Goal: Navigation & Orientation: Find specific page/section

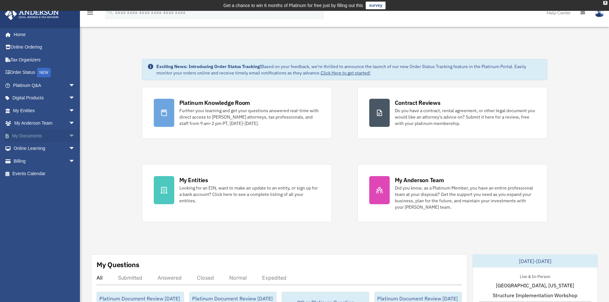
click at [69, 137] on span "arrow_drop_down" at bounding box center [75, 135] width 13 height 13
click at [27, 148] on link "Box" at bounding box center [47, 148] width 76 height 13
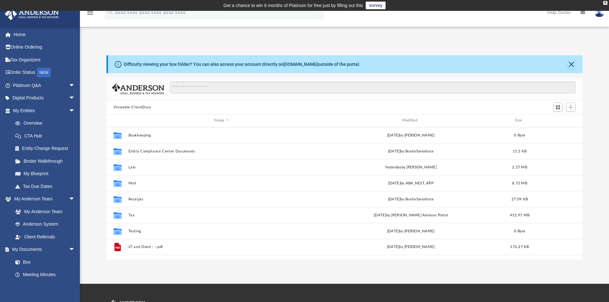
scroll to position [141, 471]
click at [69, 253] on span "arrow_drop_down" at bounding box center [75, 249] width 13 height 13
click at [69, 252] on span "arrow_drop_up" at bounding box center [75, 249] width 13 height 13
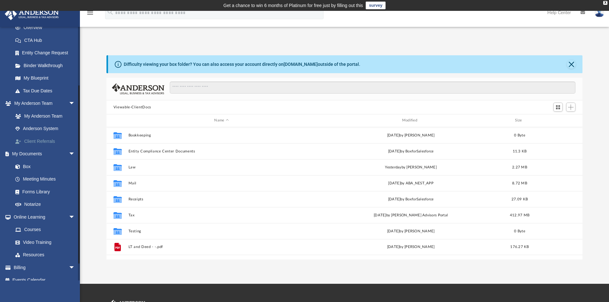
scroll to position [96, 0]
click at [69, 213] on span "arrow_drop_down" at bounding box center [75, 216] width 13 height 13
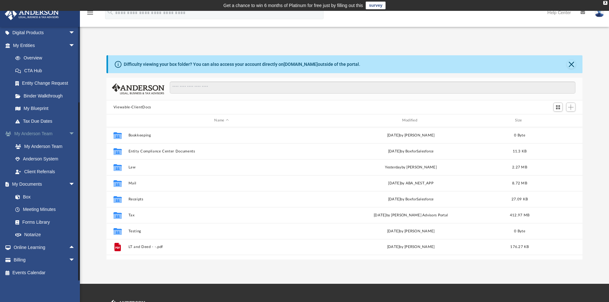
click at [69, 134] on span "arrow_drop_down" at bounding box center [75, 134] width 13 height 13
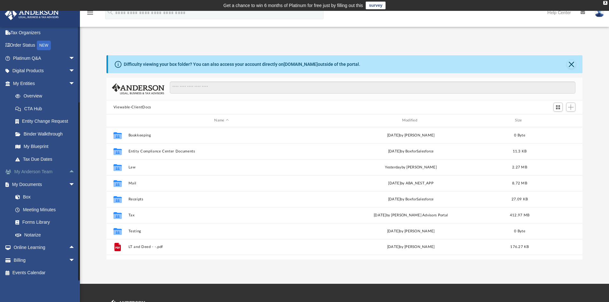
scroll to position [27, 0]
click at [69, 87] on span "arrow_drop_down" at bounding box center [75, 83] width 13 height 13
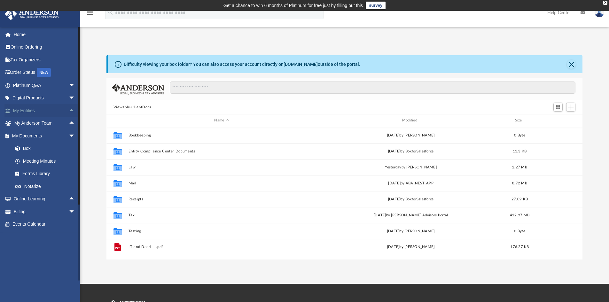
scroll to position [0, 0]
click at [35, 176] on link "Forms Library" at bounding box center [47, 173] width 76 height 13
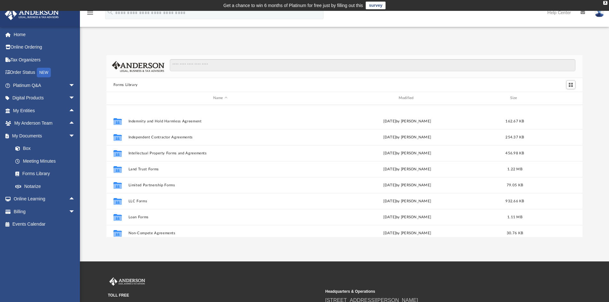
scroll to position [320, 0]
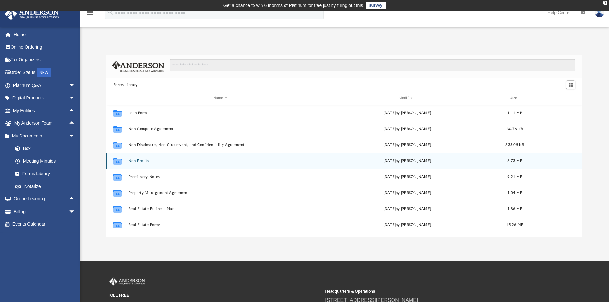
click at [132, 165] on div "Collaborated Folder Non-Profits Wed Jul 12 2023 by Mary Acree 6.73 MB" at bounding box center [344, 161] width 476 height 16
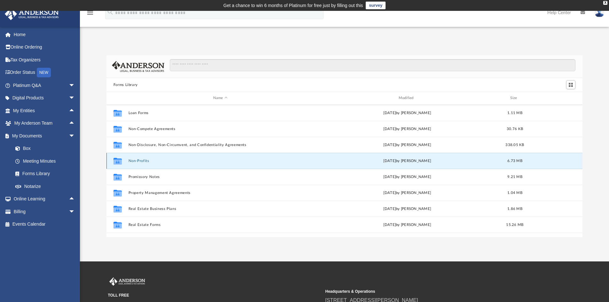
click at [132, 162] on button "Non-Profits" at bounding box center [220, 161] width 184 height 4
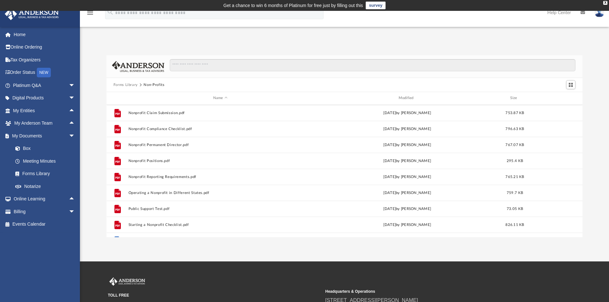
scroll to position [139, 0]
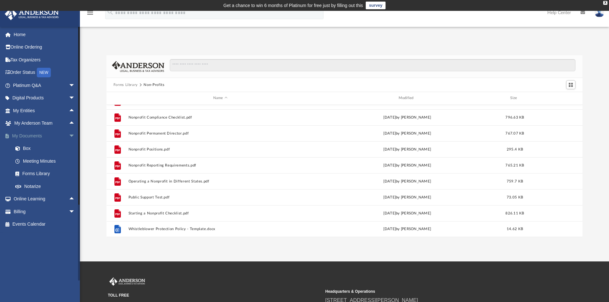
click at [69, 135] on span "arrow_drop_down" at bounding box center [75, 135] width 13 height 13
click at [69, 82] on span "arrow_drop_down" at bounding box center [75, 85] width 13 height 13
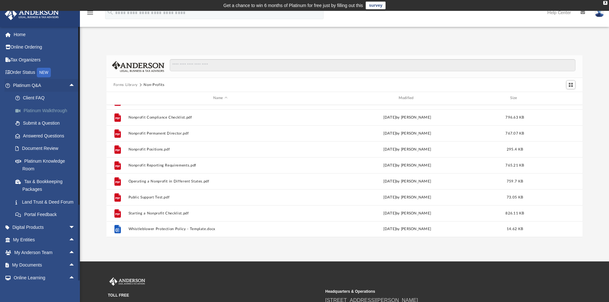
click at [33, 112] on link "Platinum Walkthrough" at bounding box center [47, 110] width 76 height 13
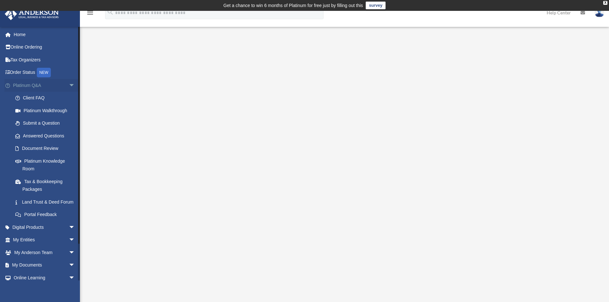
click at [69, 84] on span "arrow_drop_down" at bounding box center [75, 85] width 13 height 13
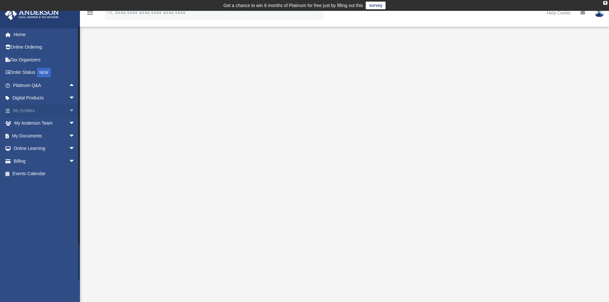
click at [69, 113] on span "arrow_drop_down" at bounding box center [75, 110] width 13 height 13
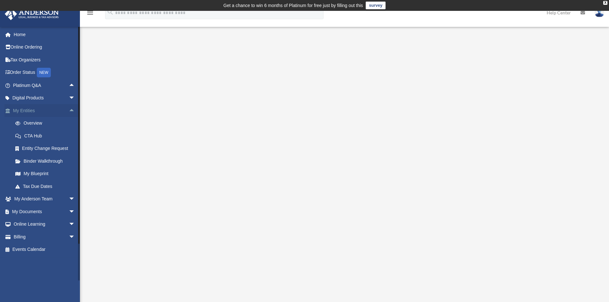
click at [69, 113] on span "arrow_drop_up" at bounding box center [75, 110] width 13 height 13
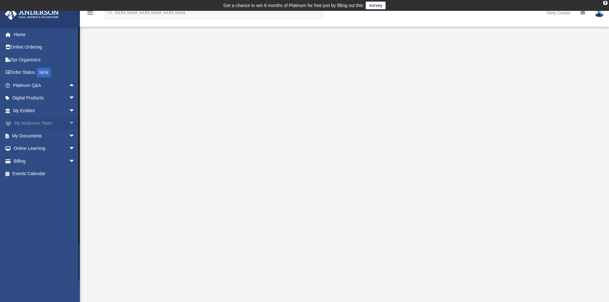
click at [69, 124] on span "arrow_drop_down" at bounding box center [75, 123] width 13 height 13
click at [69, 124] on span "arrow_drop_up" at bounding box center [75, 123] width 13 height 13
click at [69, 132] on span "arrow_drop_down" at bounding box center [75, 135] width 13 height 13
click at [69, 136] on span "arrow_drop_up" at bounding box center [75, 135] width 13 height 13
click at [69, 146] on span "arrow_drop_down" at bounding box center [75, 148] width 13 height 13
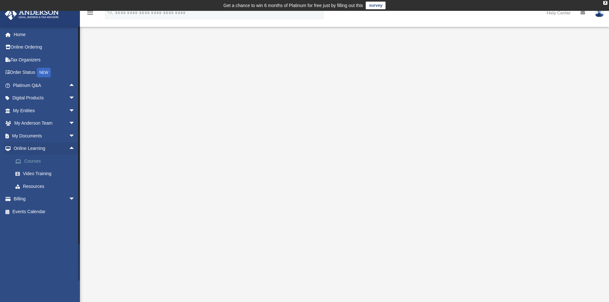
click at [21, 162] on span at bounding box center [21, 161] width 5 height 4
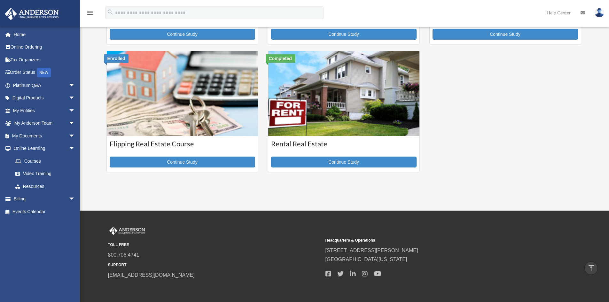
scroll to position [288, 0]
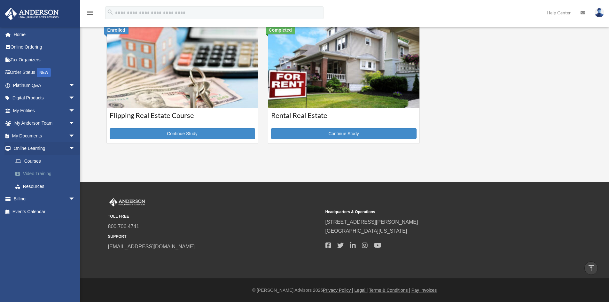
click at [43, 171] on link "Video Training" at bounding box center [47, 173] width 76 height 13
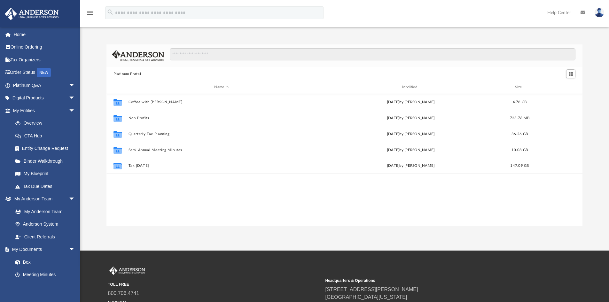
scroll to position [141, 471]
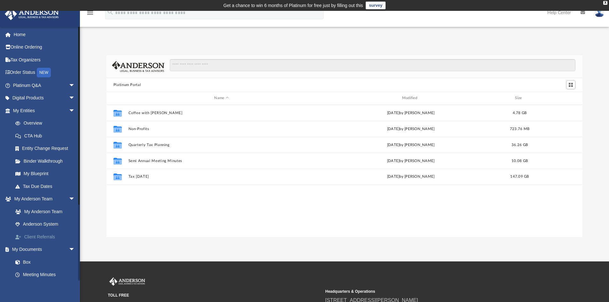
click at [37, 236] on link "Client Referrals" at bounding box center [47, 236] width 76 height 13
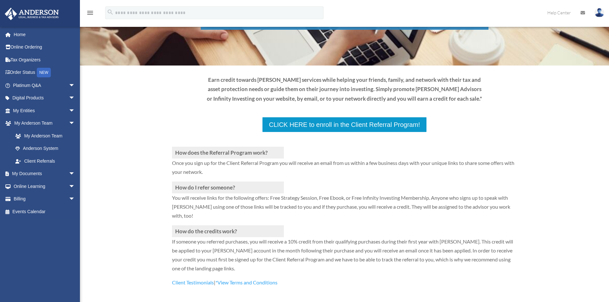
scroll to position [64, 0]
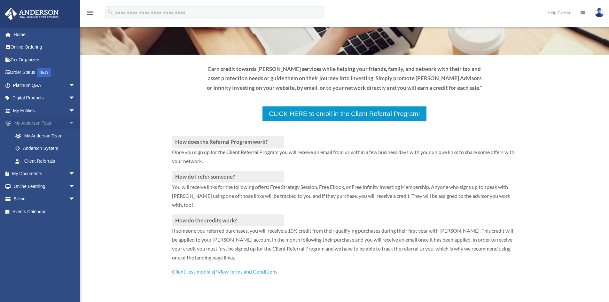
click at [69, 121] on span "arrow_drop_down" at bounding box center [75, 123] width 13 height 13
click at [69, 136] on span "arrow_drop_down" at bounding box center [75, 135] width 13 height 13
click at [69, 136] on span "arrow_drop_up" at bounding box center [75, 135] width 13 height 13
click at [69, 160] on span "arrow_drop_down" at bounding box center [75, 161] width 13 height 13
click at [69, 160] on span "arrow_drop_up" at bounding box center [75, 161] width 13 height 13
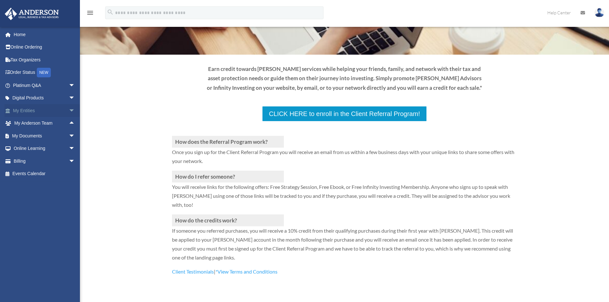
click at [69, 111] on span "arrow_drop_down" at bounding box center [75, 110] width 13 height 13
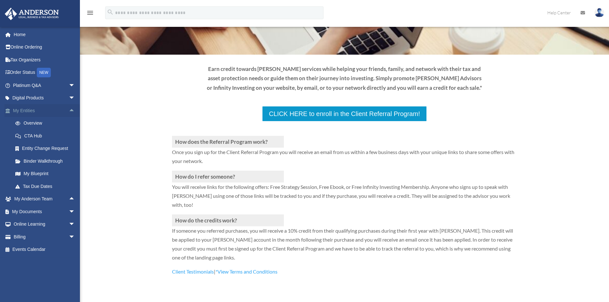
click at [69, 111] on span "arrow_drop_up" at bounding box center [75, 110] width 13 height 13
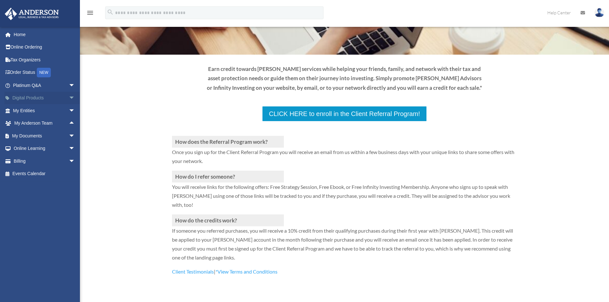
click at [69, 95] on span "arrow_drop_down" at bounding box center [75, 98] width 13 height 13
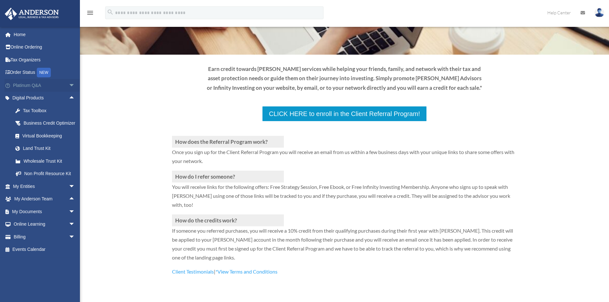
click at [69, 86] on span "arrow_drop_down" at bounding box center [75, 85] width 13 height 13
